Goal: Transaction & Acquisition: Purchase product/service

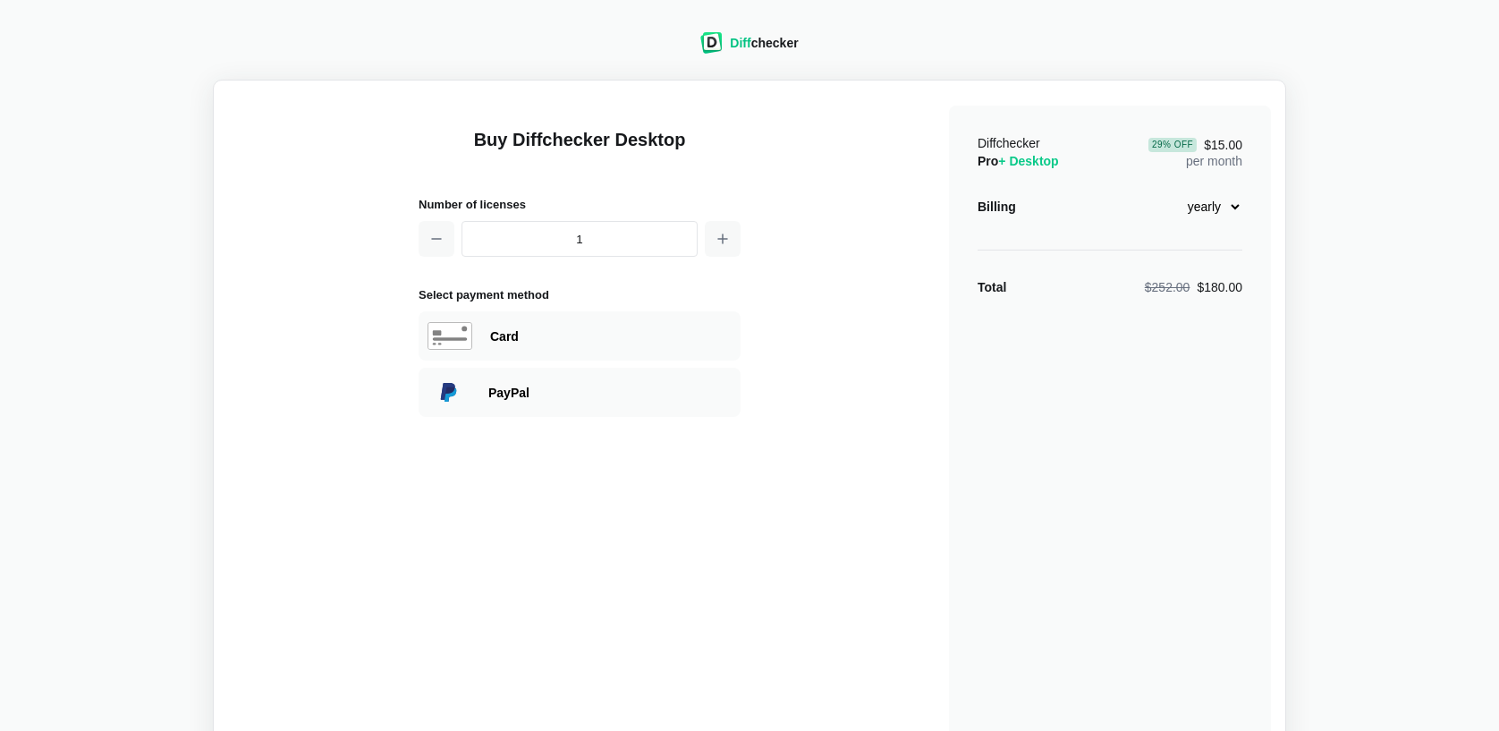
click at [1232, 210] on select "monthly yearly" at bounding box center [1204, 206] width 77 height 30
click at [1166, 191] on select "monthly yearly" at bounding box center [1204, 206] width 77 height 30
click at [1233, 202] on select "monthly yearly" at bounding box center [1204, 206] width 77 height 30
select select "desktop-yearly-180"
click at [1166, 191] on select "monthly yearly" at bounding box center [1204, 206] width 77 height 30
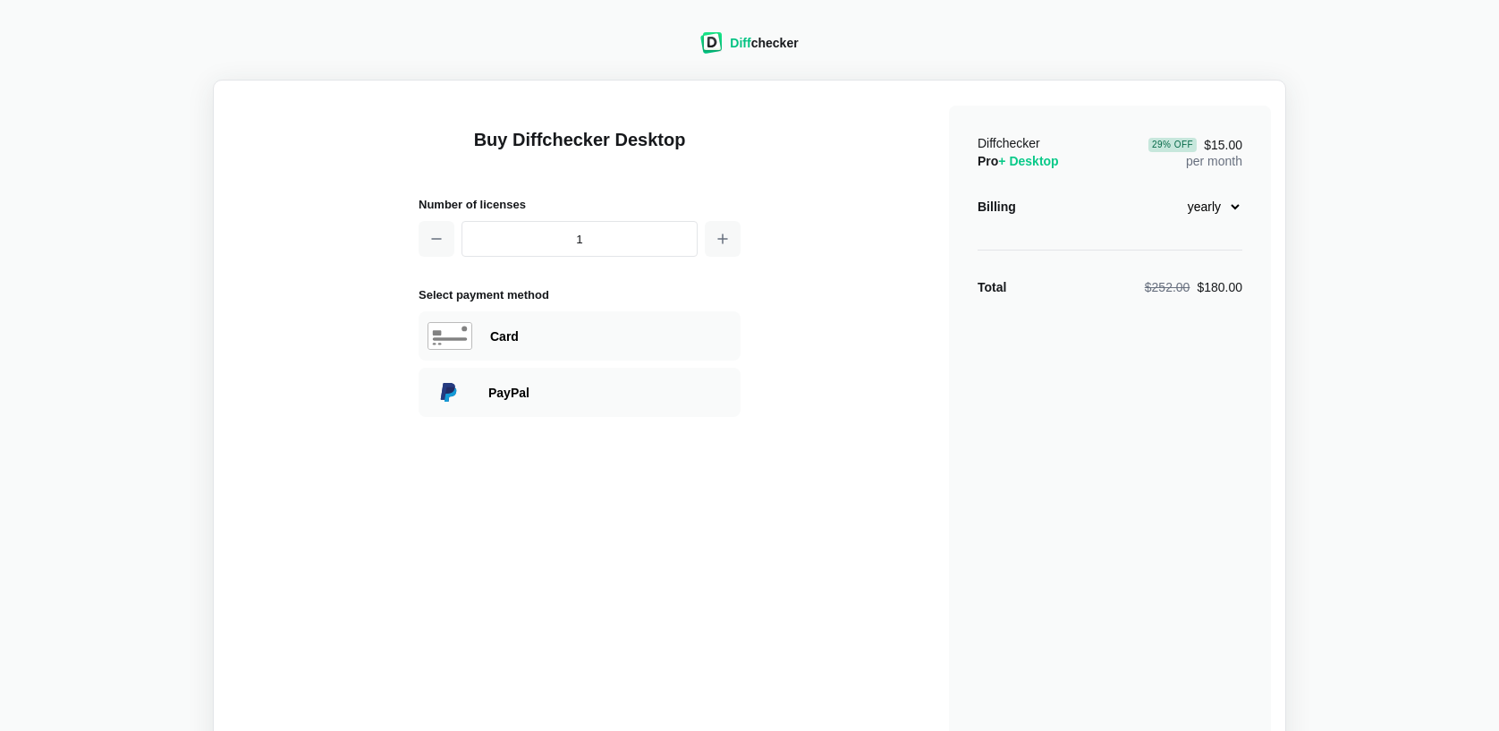
click at [1255, 251] on div "Diffchecker Pro + Desktop 29 % Off $15.00 per month Billing monthly yearly Tota…" at bounding box center [1110, 428] width 322 height 644
click at [666, 327] on div "Card" at bounding box center [611, 336] width 242 height 18
select select "[GEOGRAPHIC_DATA]"
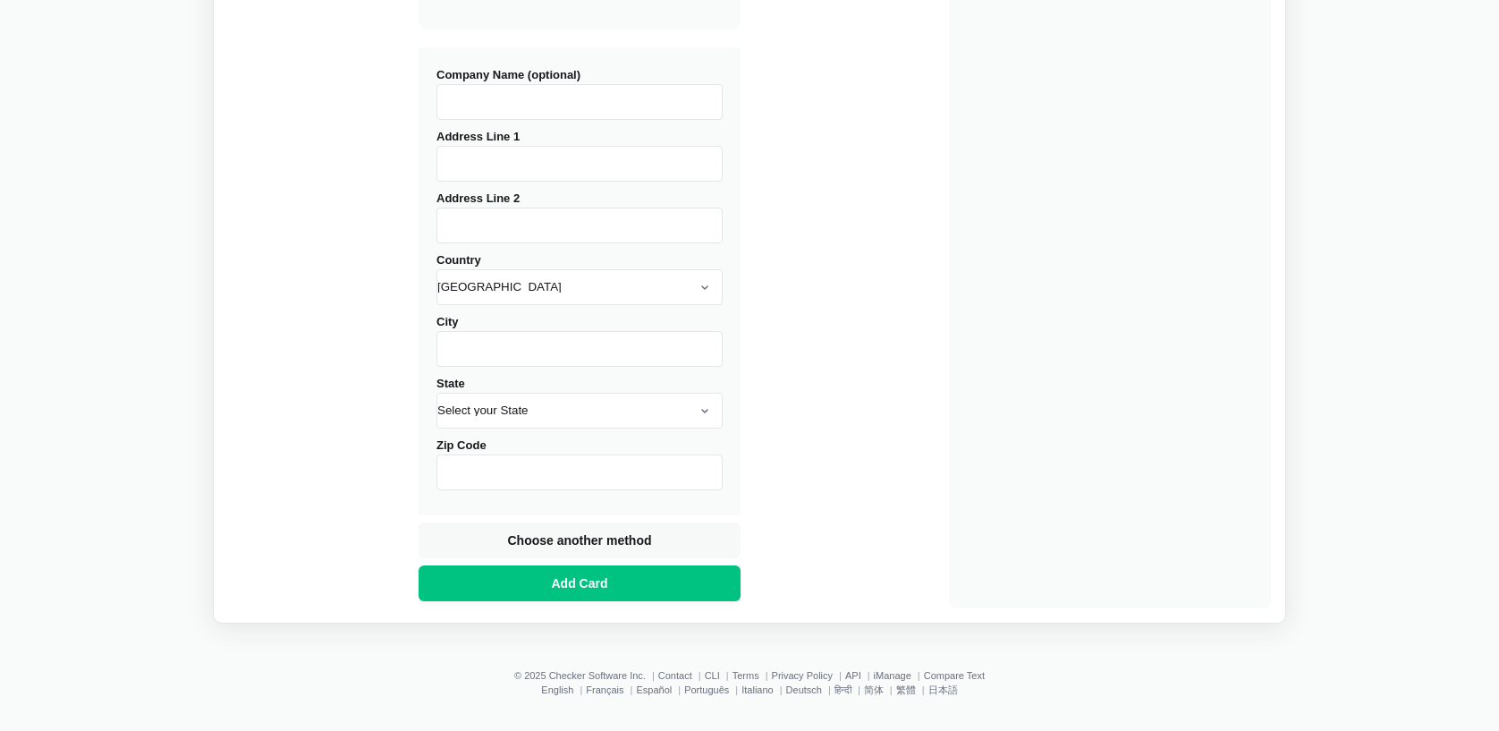
scroll to position [667, 0]
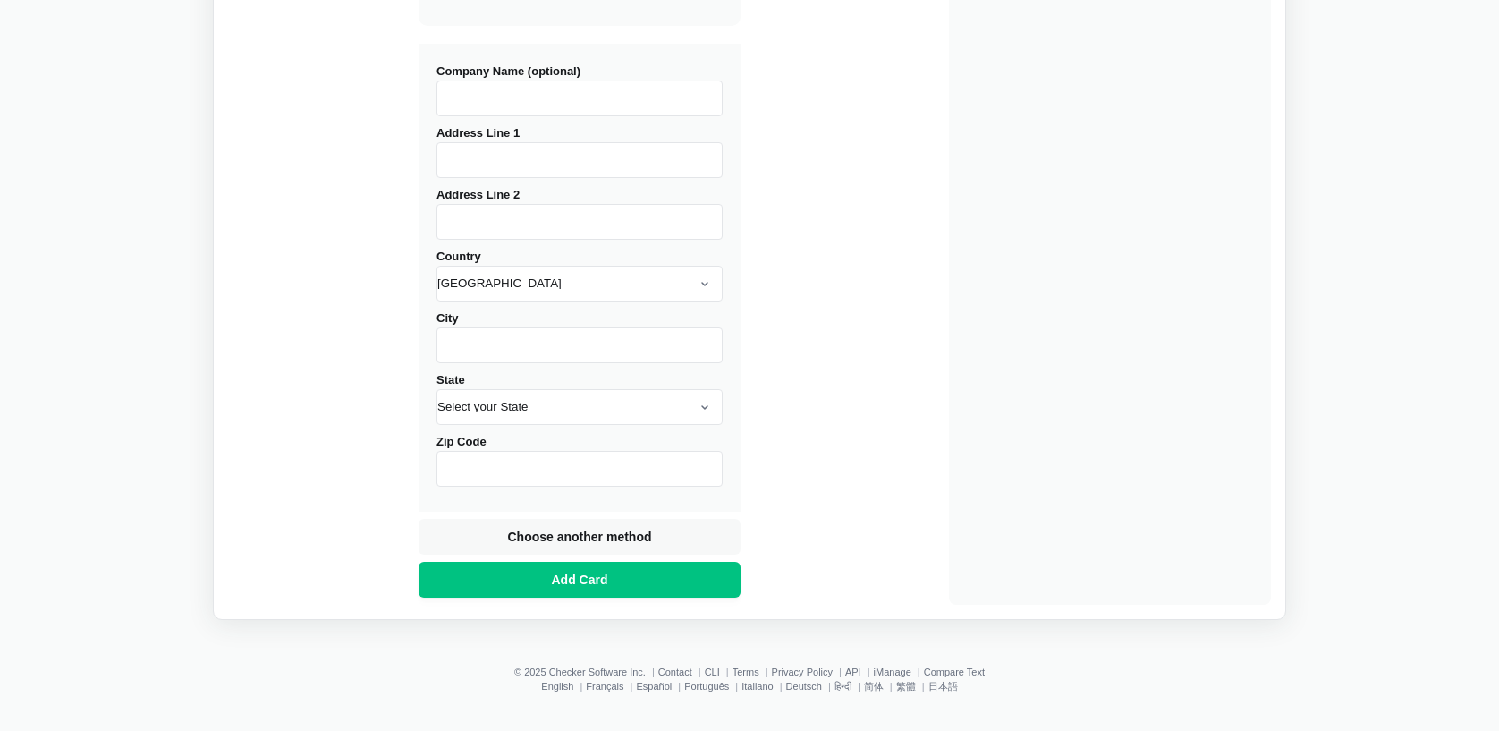
click at [597, 550] on button "Choose another method" at bounding box center [580, 537] width 322 height 36
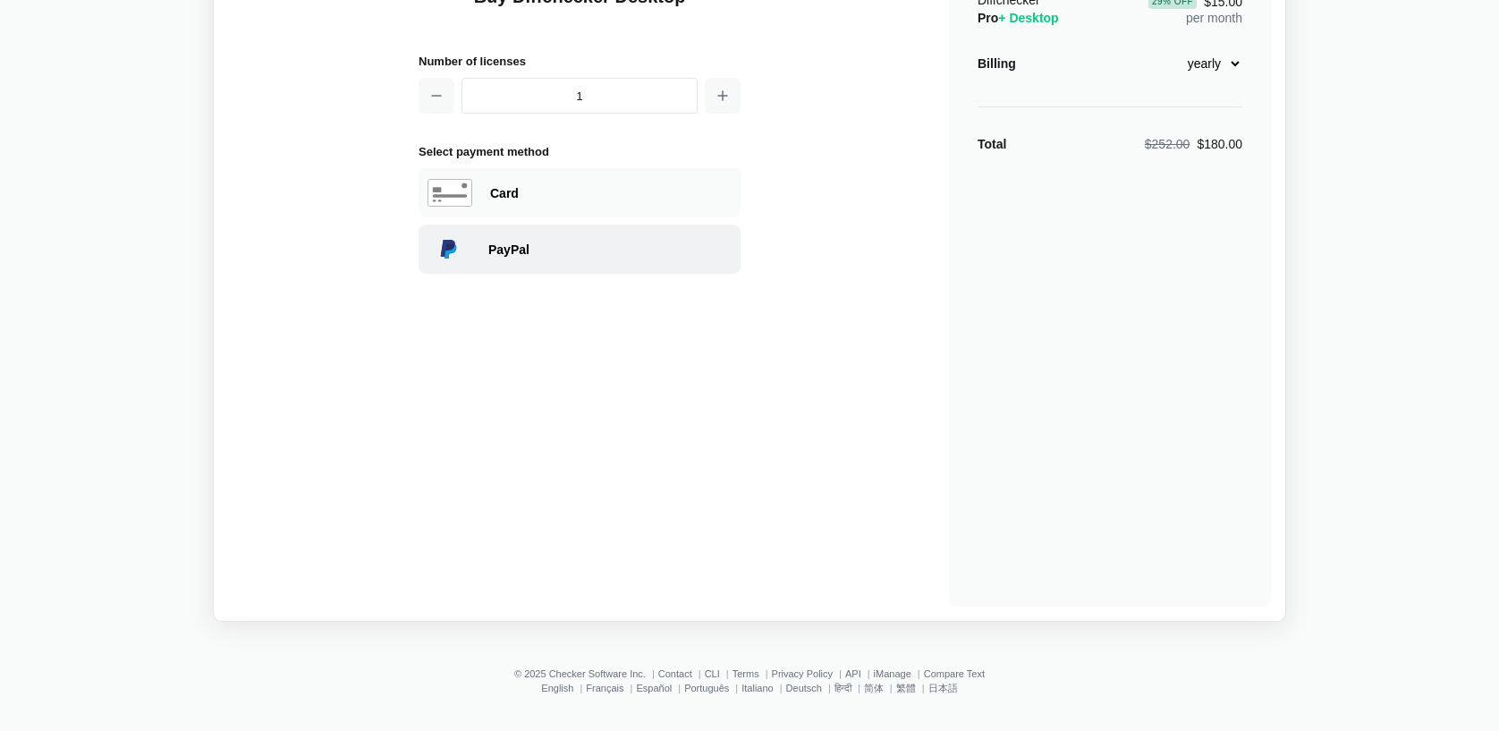
click at [608, 254] on div "PayPal" at bounding box center [609, 250] width 243 height 18
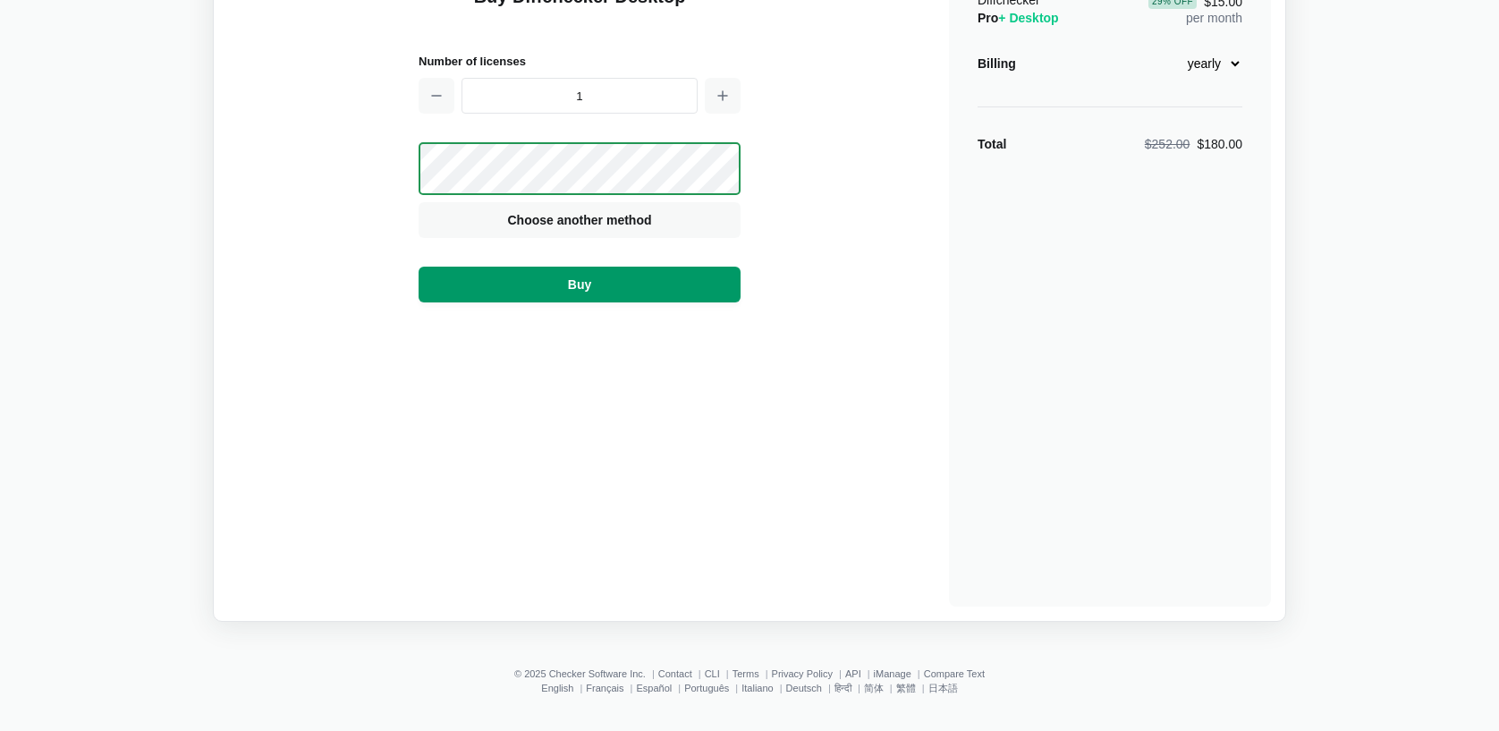
click at [664, 287] on button "Buy" at bounding box center [580, 285] width 322 height 36
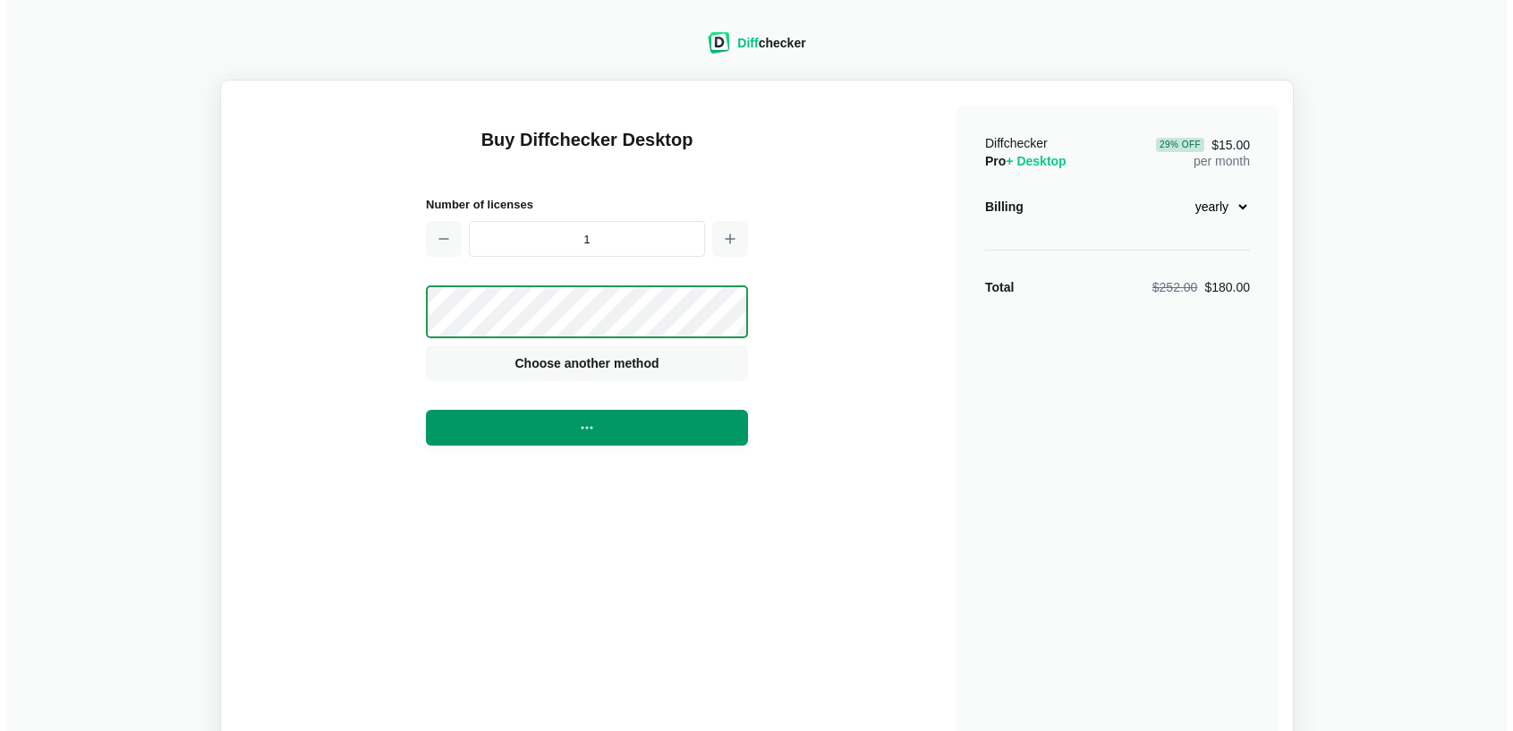
scroll to position [0, 0]
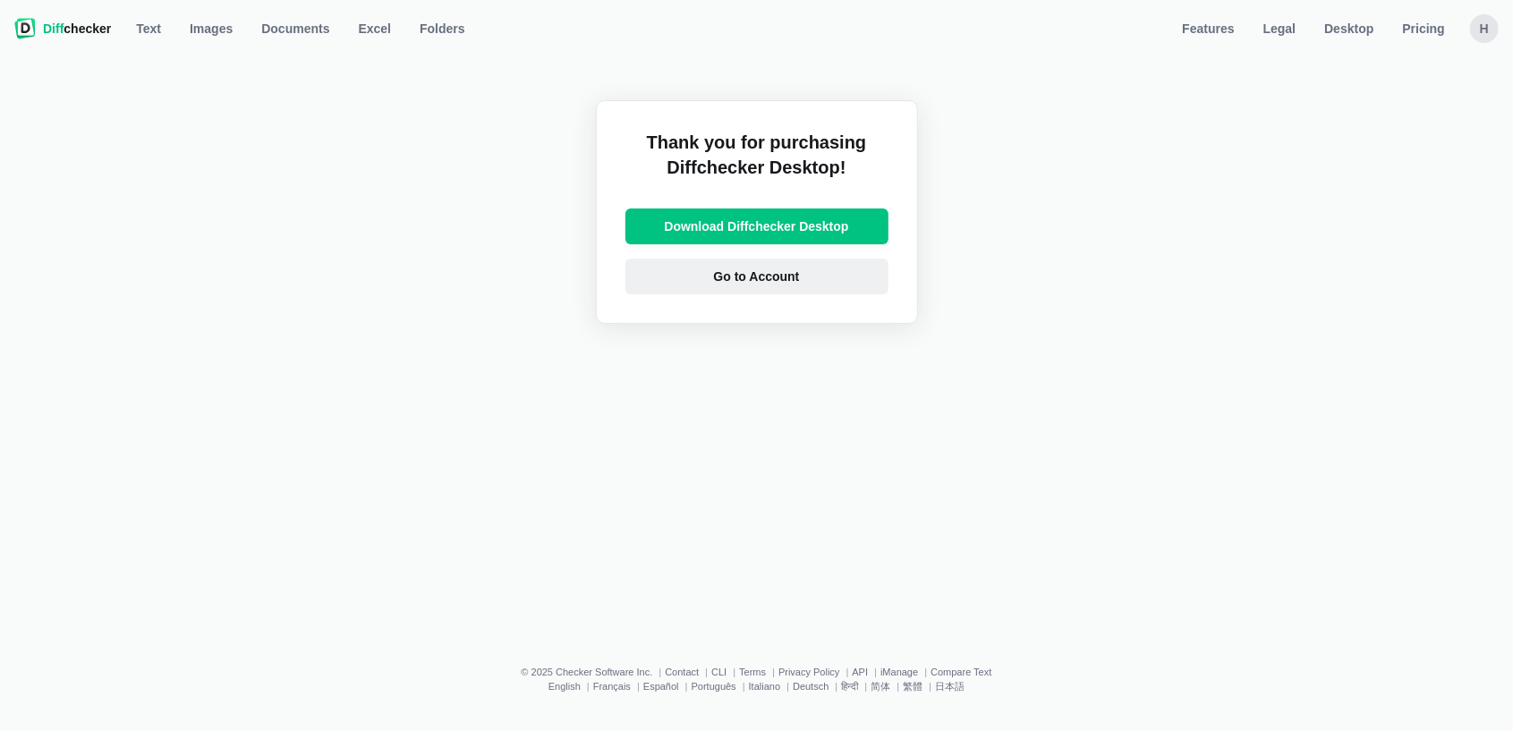
click at [828, 271] on link "Go to Account" at bounding box center [756, 277] width 263 height 36
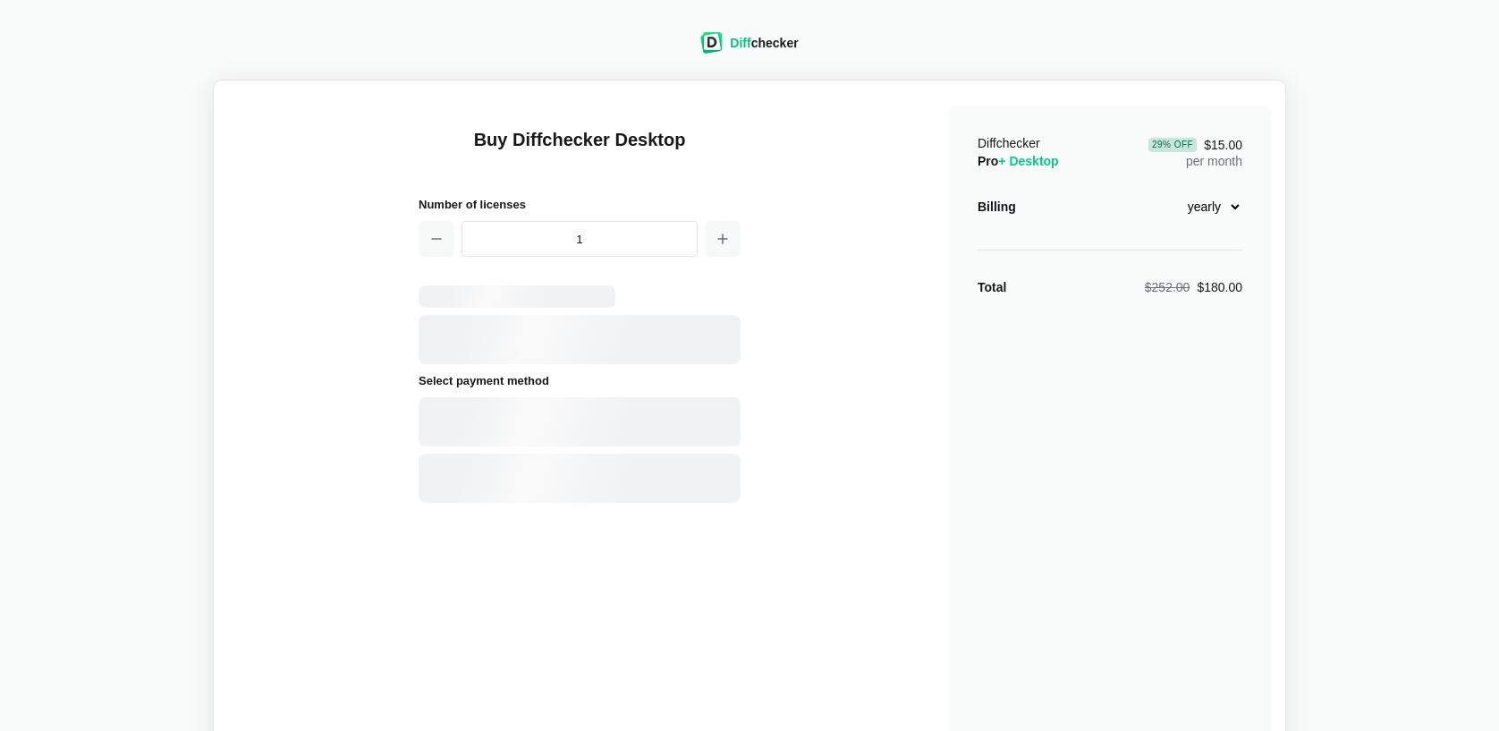
select select "desktop-yearly-180"
